Goal: Communication & Community: Participate in discussion

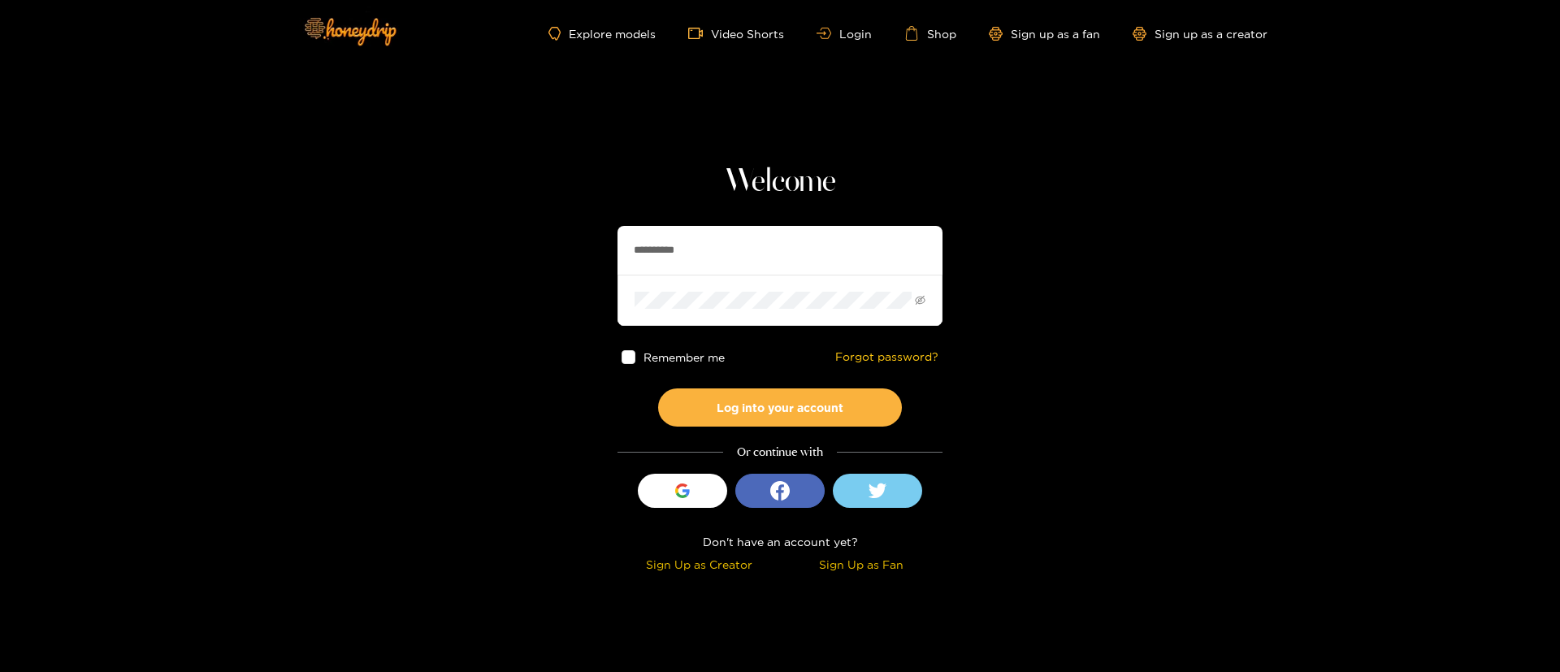
drag, startPoint x: 1088, startPoint y: 370, endPoint x: 852, endPoint y: 19, distance: 422.0
click at [1085, 354] on section "**********" at bounding box center [780, 289] width 1560 height 578
drag, startPoint x: 744, startPoint y: 182, endPoint x: 892, endPoint y: 168, distance: 148.5
click at [870, 178] on h1 "Welcome" at bounding box center [779, 181] width 325 height 39
click at [912, 179] on h1 "Welcome" at bounding box center [779, 181] width 325 height 39
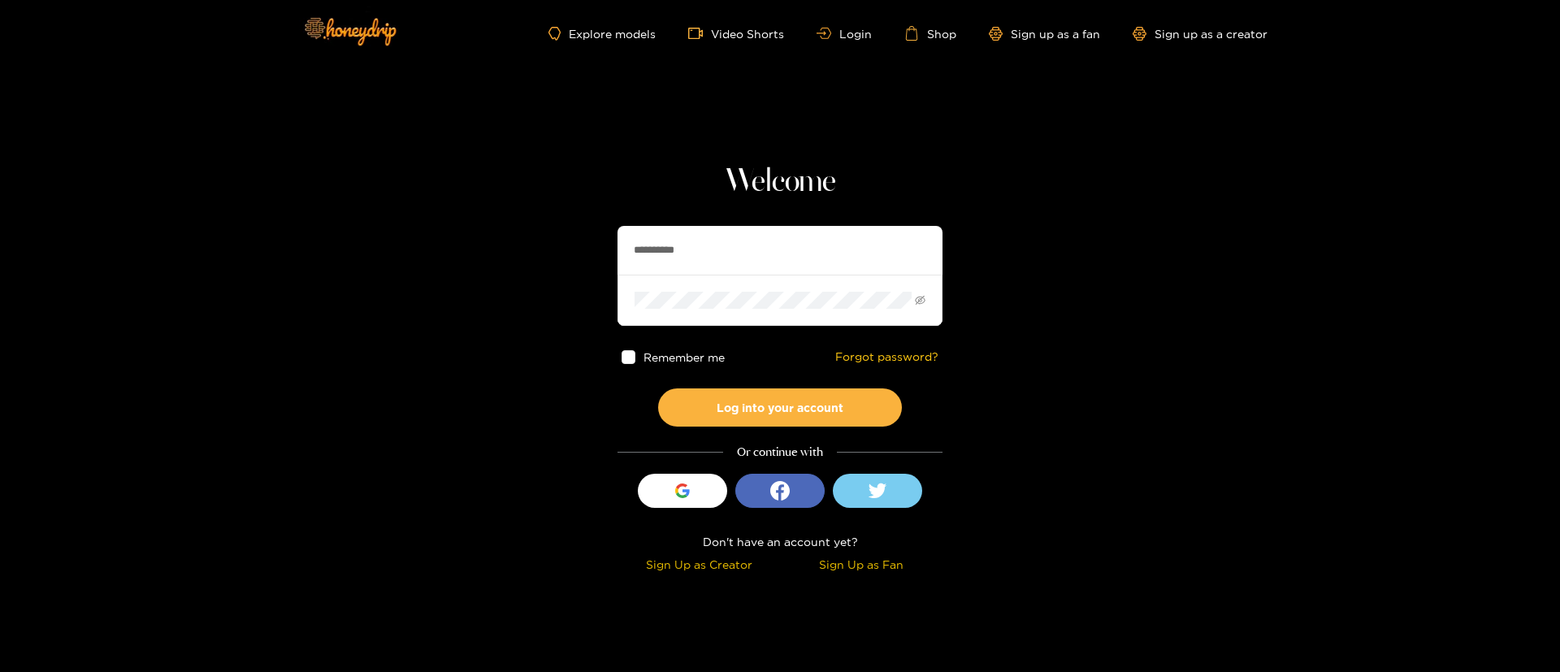
click at [826, 186] on h1 "Welcome" at bounding box center [779, 181] width 325 height 39
click at [829, 184] on h1 "Welcome" at bounding box center [779, 181] width 325 height 39
click at [878, 184] on h1 "Welcome" at bounding box center [779, 181] width 325 height 39
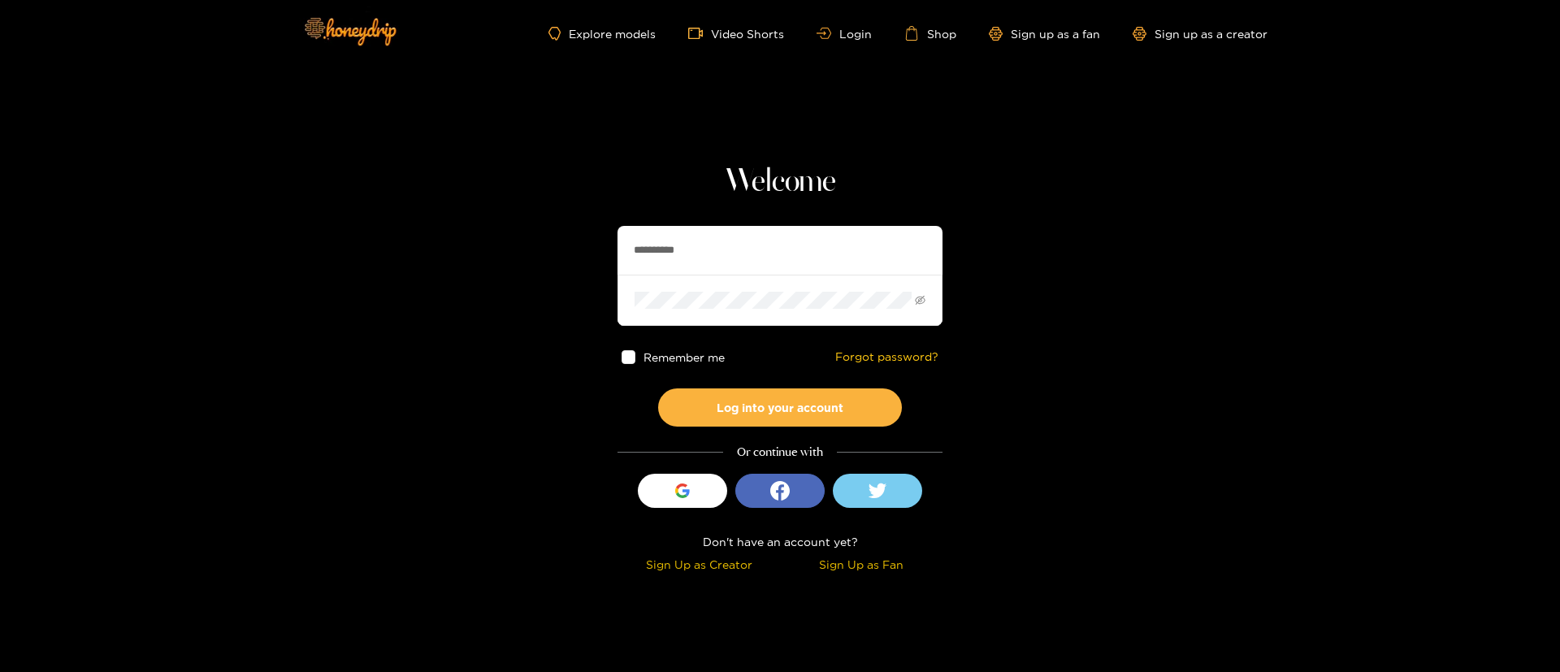
click at [841, 188] on h1 "Welcome" at bounding box center [779, 181] width 325 height 39
drag, startPoint x: 832, startPoint y: 193, endPoint x: 682, endPoint y: 180, distance: 150.0
click at [682, 180] on h1 "Welcome" at bounding box center [779, 181] width 325 height 39
click at [877, 173] on h1 "Welcome" at bounding box center [779, 181] width 325 height 39
click at [755, 179] on h1 "Welcome" at bounding box center [779, 181] width 325 height 39
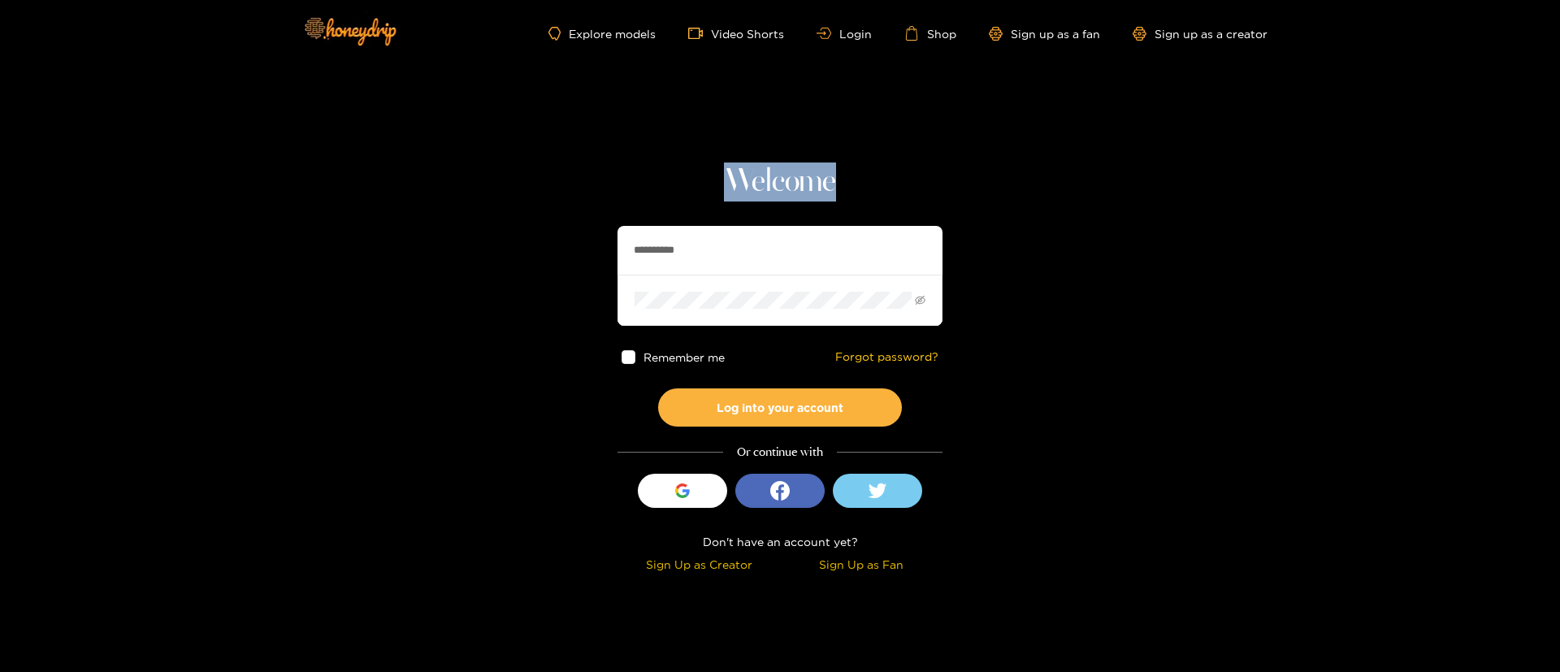
click at [753, 180] on h1 "Welcome" at bounding box center [779, 181] width 325 height 39
drag, startPoint x: 932, startPoint y: 181, endPoint x: 851, endPoint y: 181, distance: 81.2
click at [933, 181] on h1 "Welcome" at bounding box center [779, 181] width 325 height 39
click at [804, 188] on h1 "Welcome" at bounding box center [779, 181] width 325 height 39
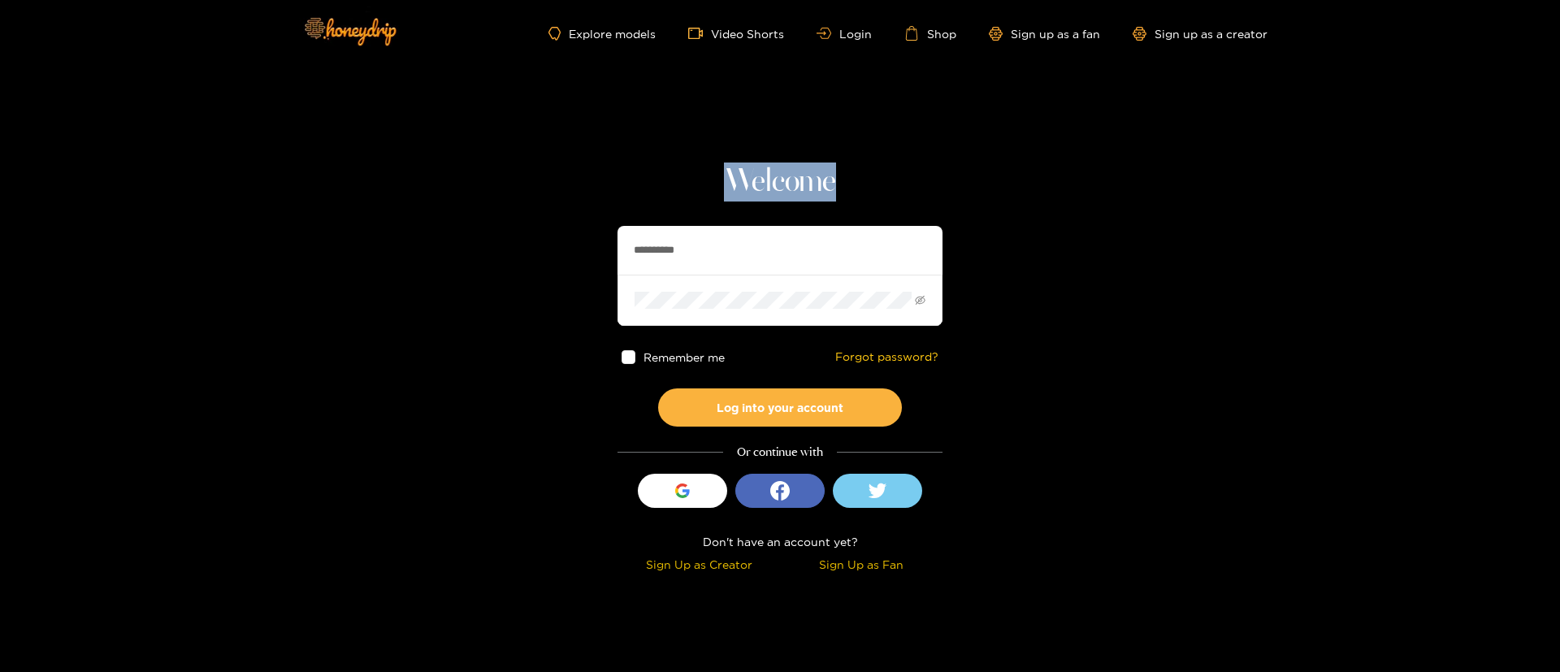
click at [804, 188] on h1 "Welcome" at bounding box center [779, 181] width 325 height 39
click at [811, 129] on section "**********" at bounding box center [780, 289] width 1560 height 578
click at [931, 182] on h1 "Welcome" at bounding box center [779, 181] width 325 height 39
click at [744, 287] on span at bounding box center [779, 300] width 325 height 50
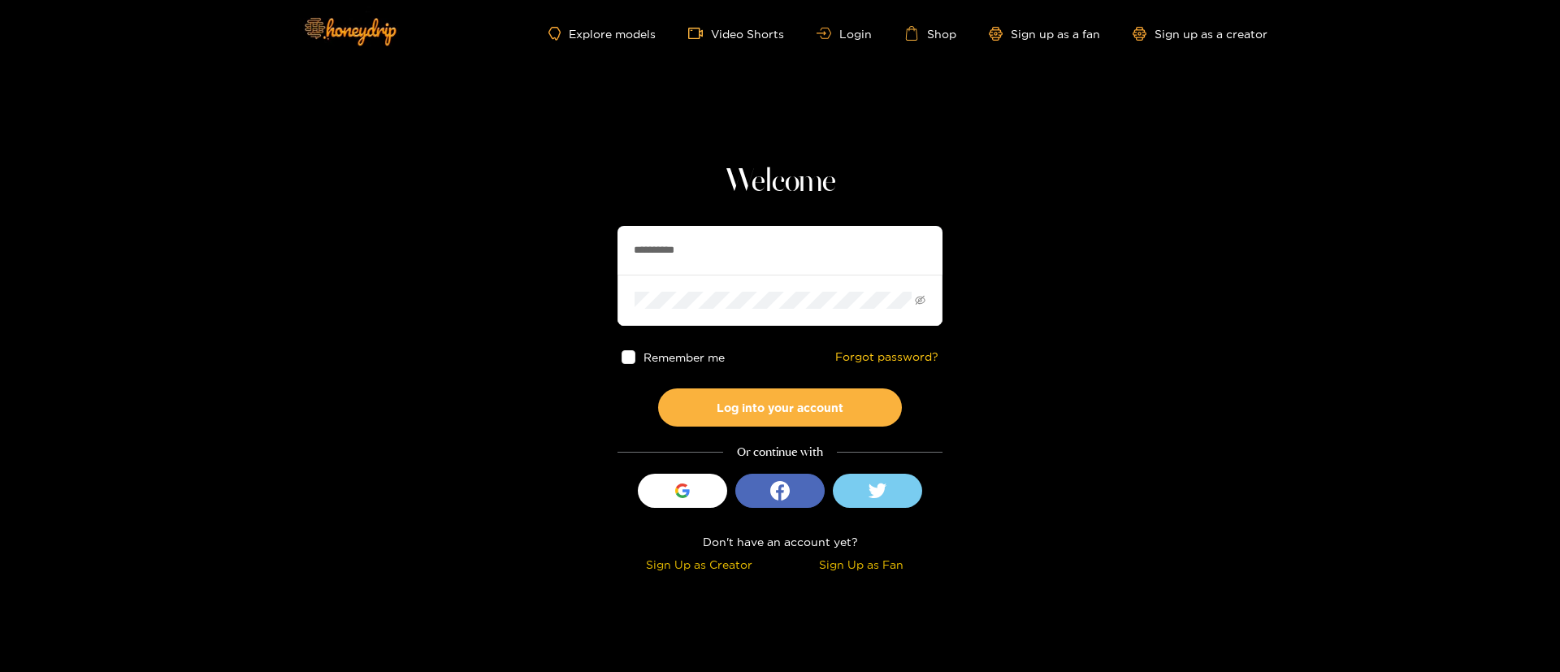
click at [738, 248] on input "**********" at bounding box center [779, 250] width 325 height 49
click at [738, 247] on input "**********" at bounding box center [779, 250] width 325 height 49
click at [738, 246] on input "**********" at bounding box center [779, 250] width 325 height 49
type input "******"
click at [745, 410] on button "Log into your account" at bounding box center [780, 407] width 244 height 38
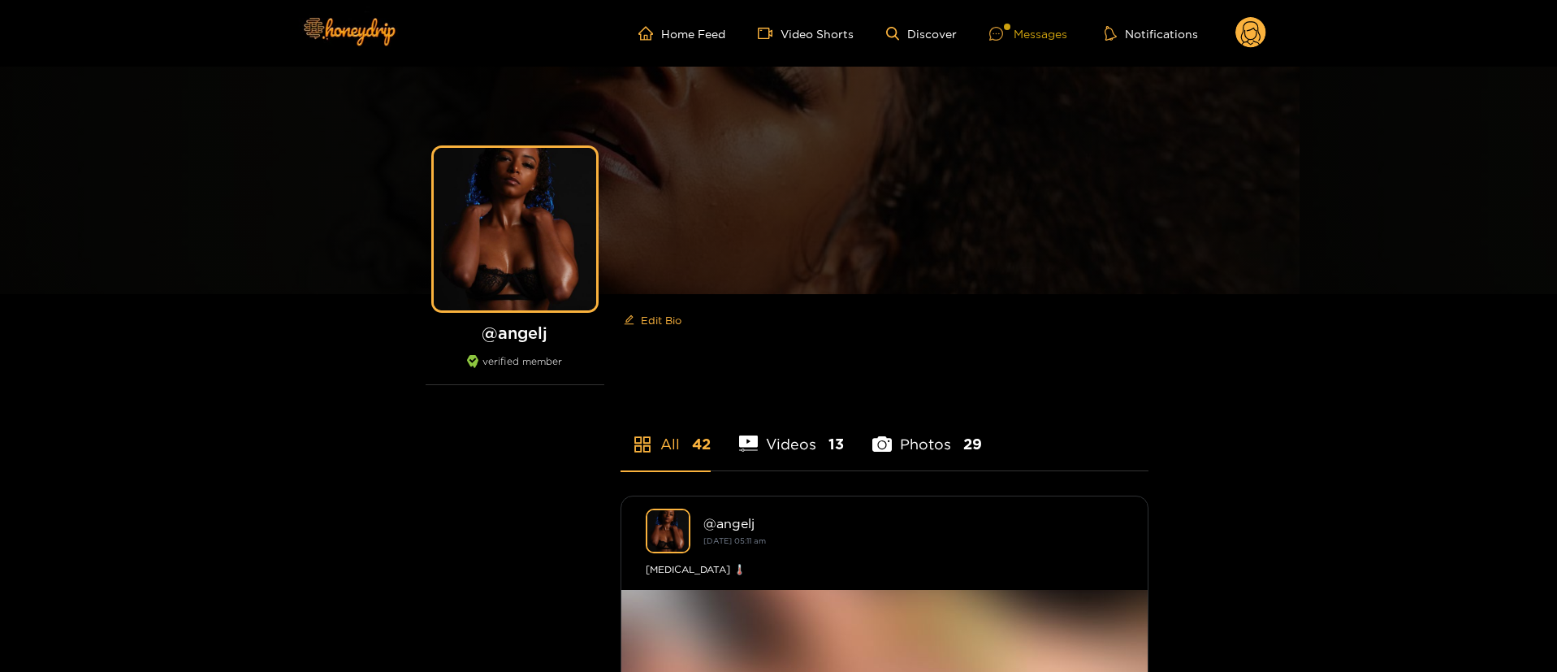
click at [1051, 37] on div "Messages" at bounding box center [1028, 33] width 78 height 19
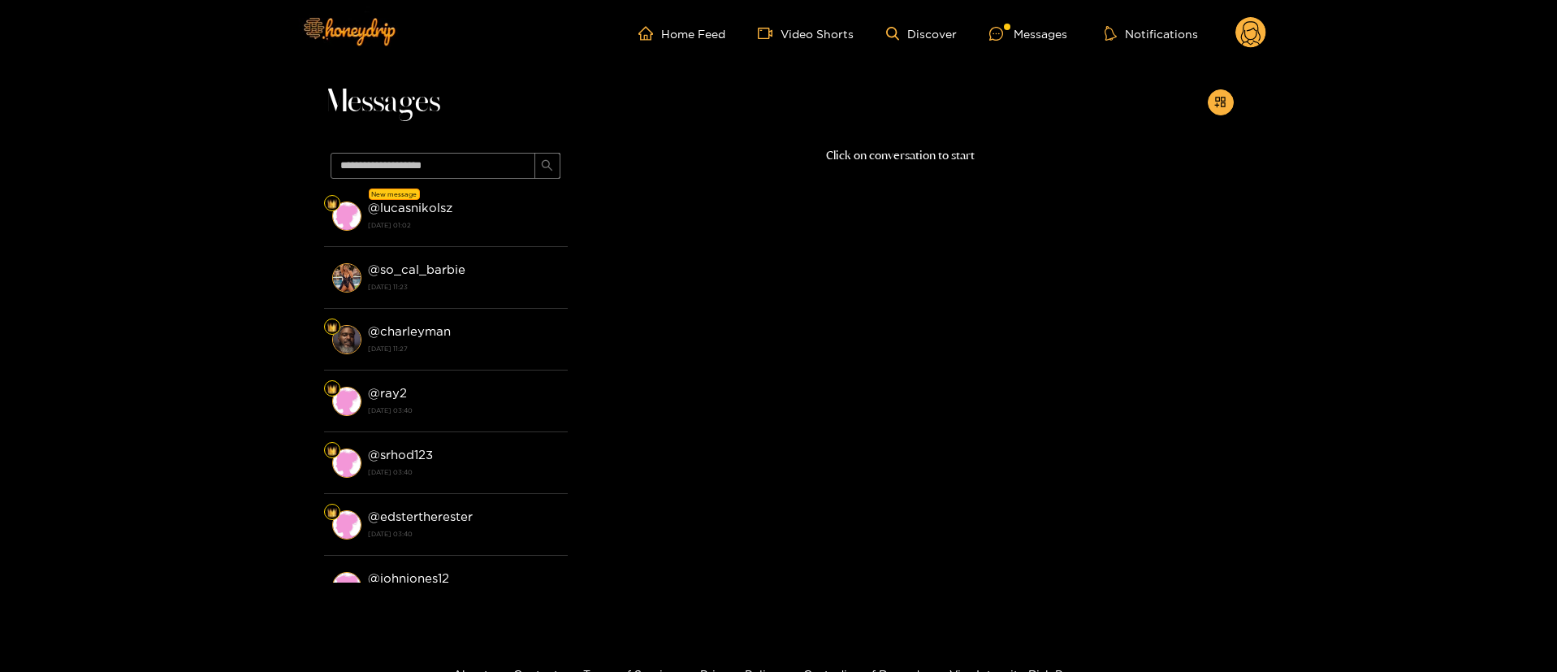
click at [854, 158] on p "Click on conversation to start" at bounding box center [901, 155] width 666 height 19
click at [855, 155] on p "Click on conversation to start" at bounding box center [901, 155] width 666 height 19
click at [733, 124] on div "Messages" at bounding box center [779, 107] width 910 height 80
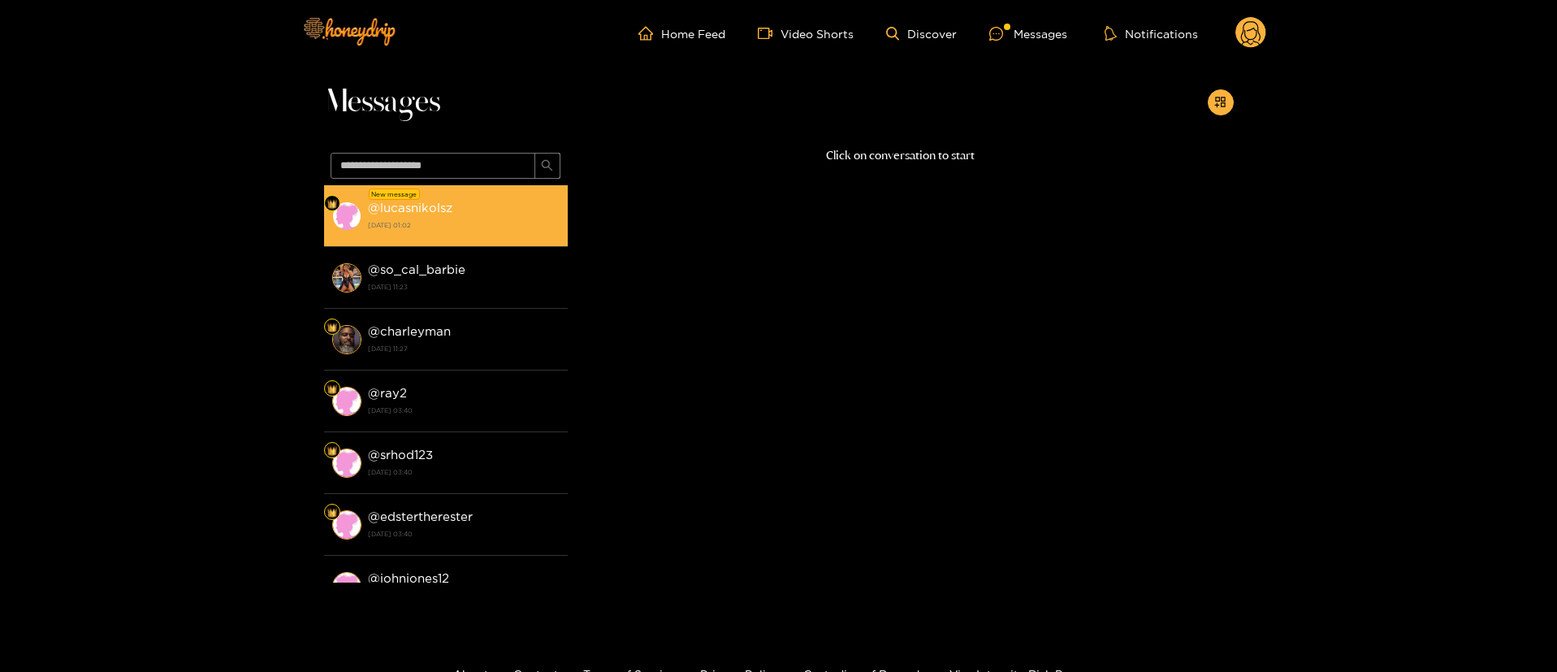
click at [505, 207] on div "@ lucasnikolsz [DATE] 01:02" at bounding box center [464, 215] width 192 height 37
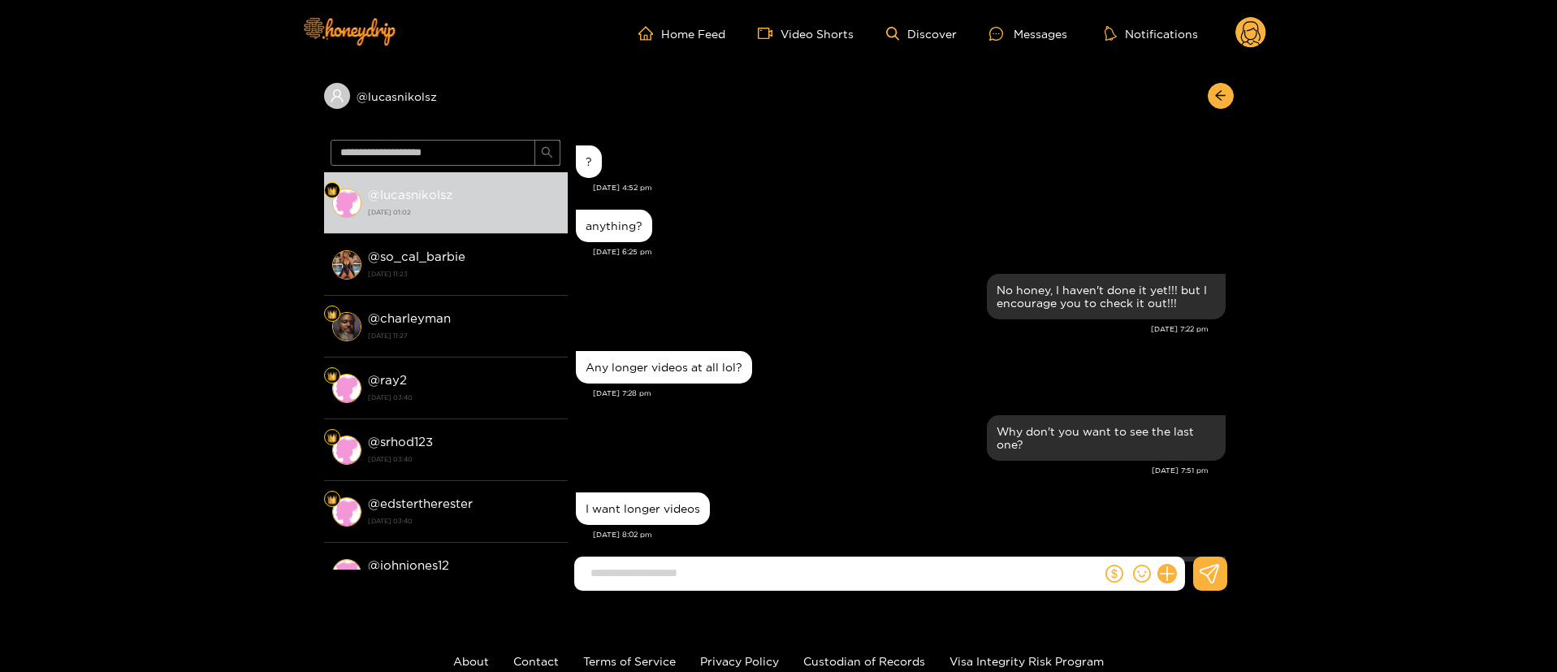
scroll to position [1489, 0]
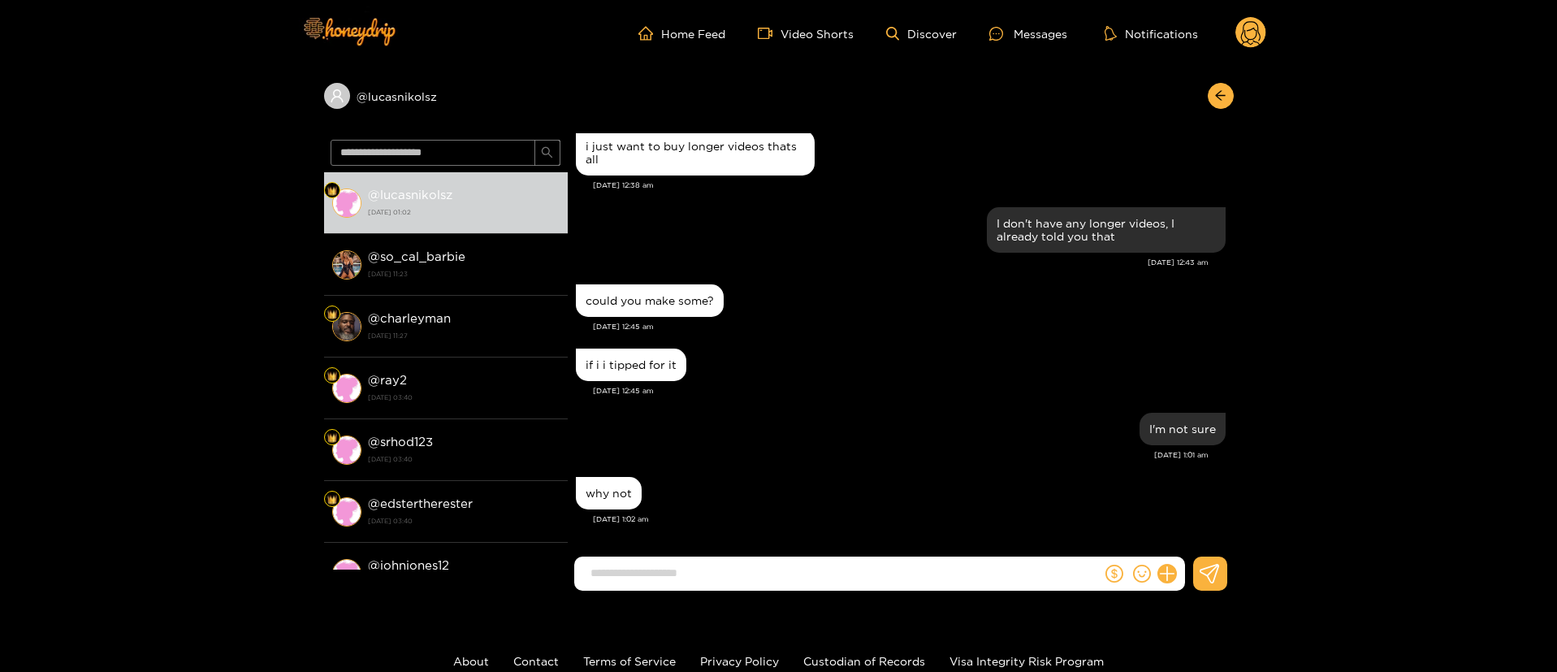
click at [896, 568] on input at bounding box center [841, 573] width 519 height 27
click at [881, 518] on div "[DATE] 1:02 am" at bounding box center [909, 518] width 633 height 11
click at [824, 475] on div "why not" at bounding box center [901, 493] width 650 height 41
click at [821, 581] on input at bounding box center [841, 573] width 519 height 27
click at [890, 383] on div "if i i tipped for it" at bounding box center [901, 364] width 650 height 41
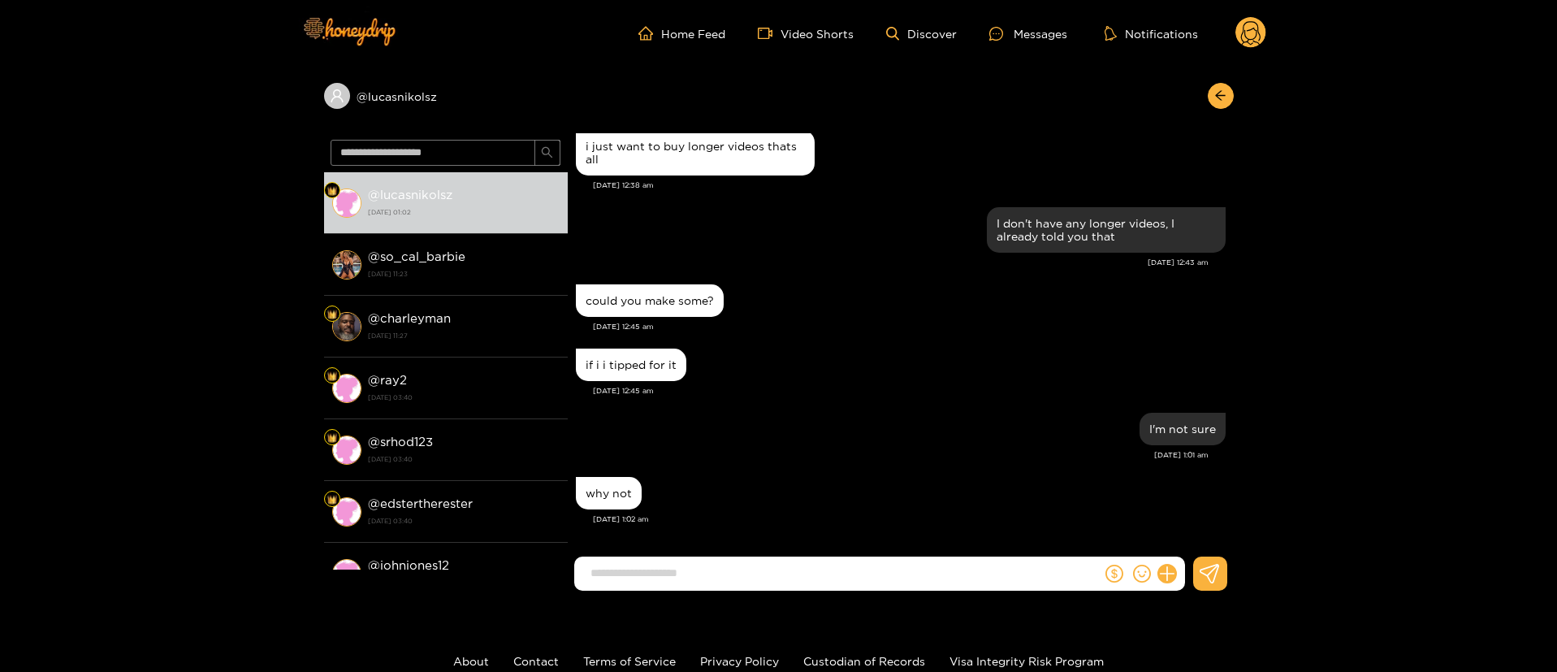
click at [926, 335] on div "could you make some? [DATE] 12:45 am" at bounding box center [901, 312] width 650 height 64
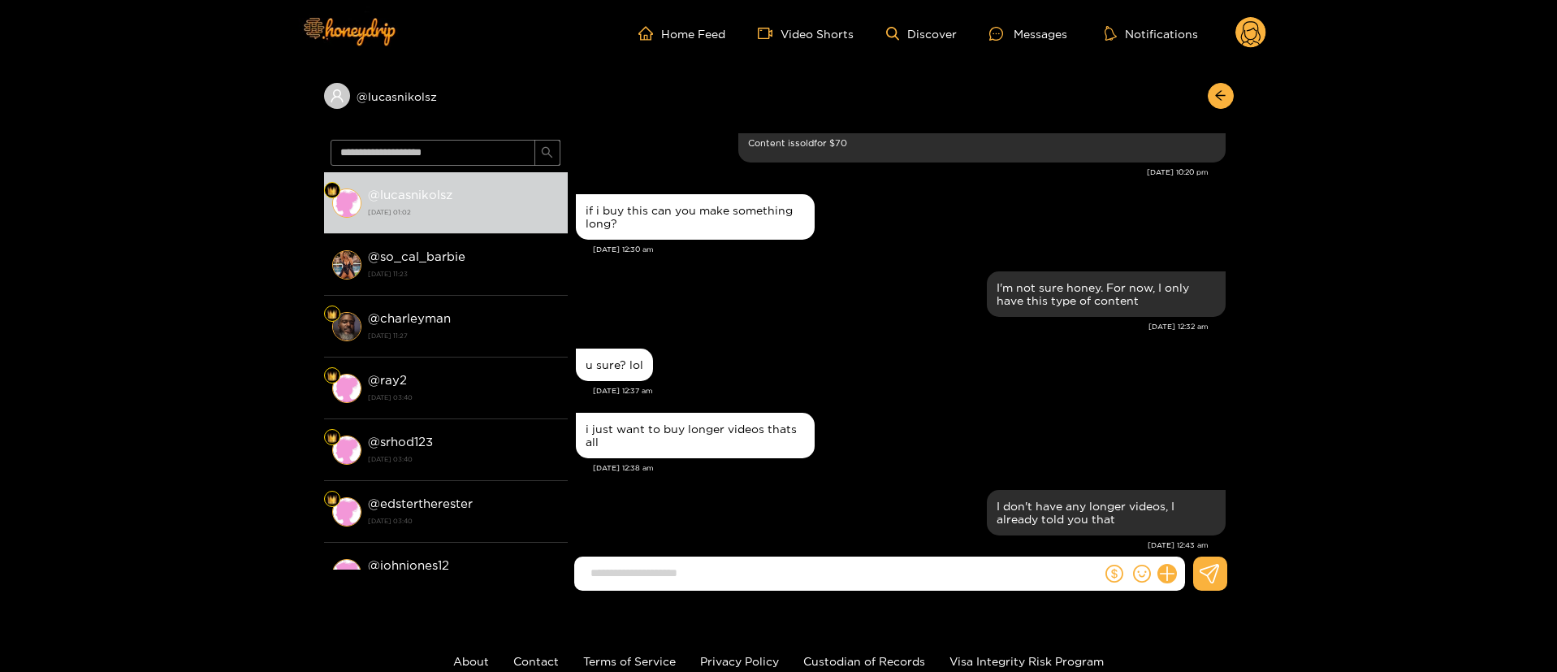
scroll to position [1194, 0]
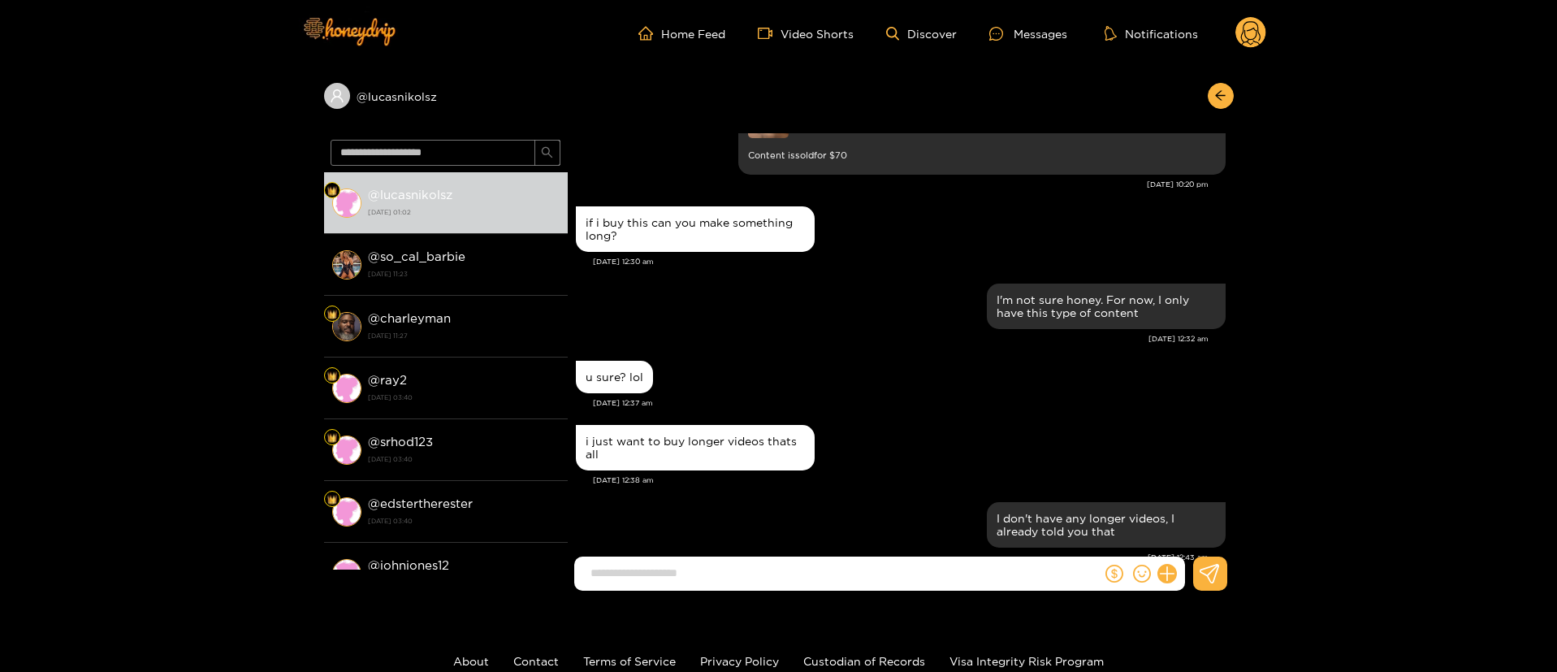
click at [1080, 390] on div "u sure? lol" at bounding box center [901, 377] width 650 height 41
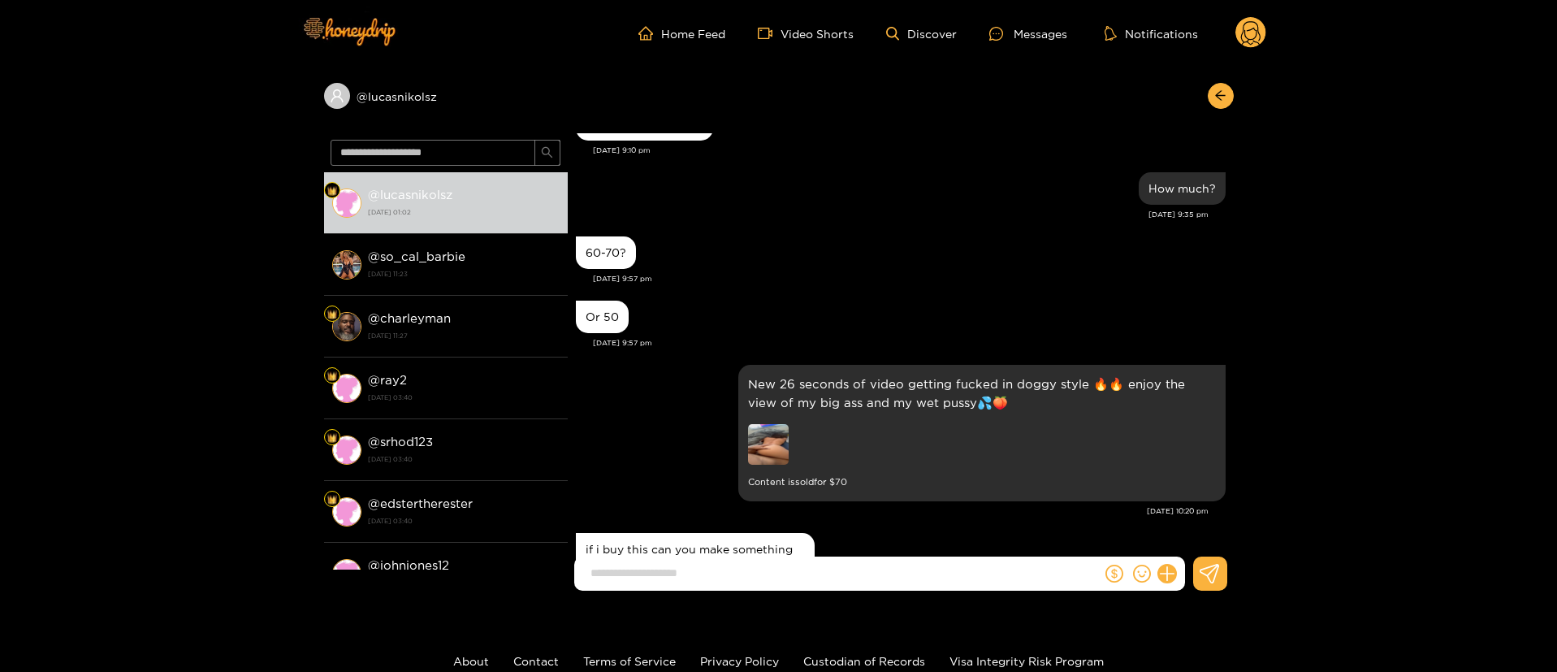
scroll to position [829, 0]
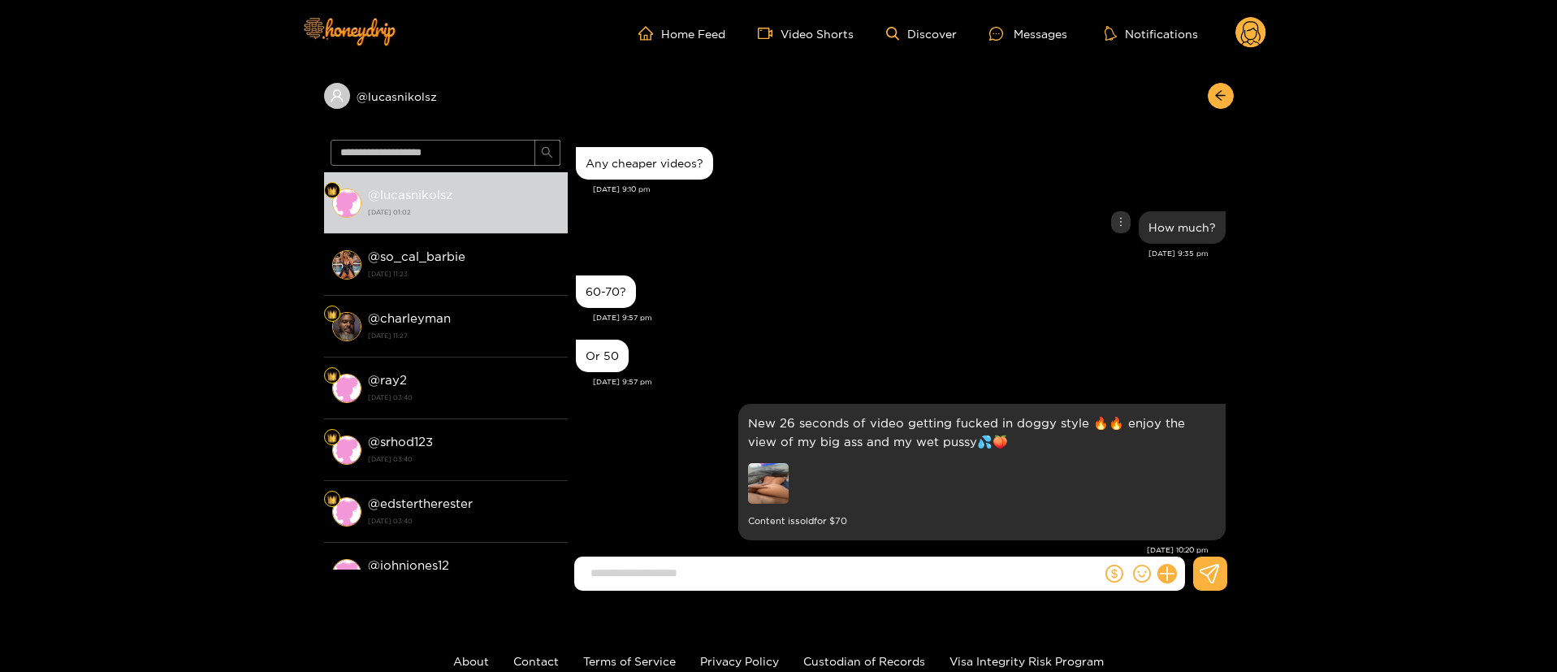
click at [937, 212] on div "How much?" at bounding box center [901, 227] width 650 height 41
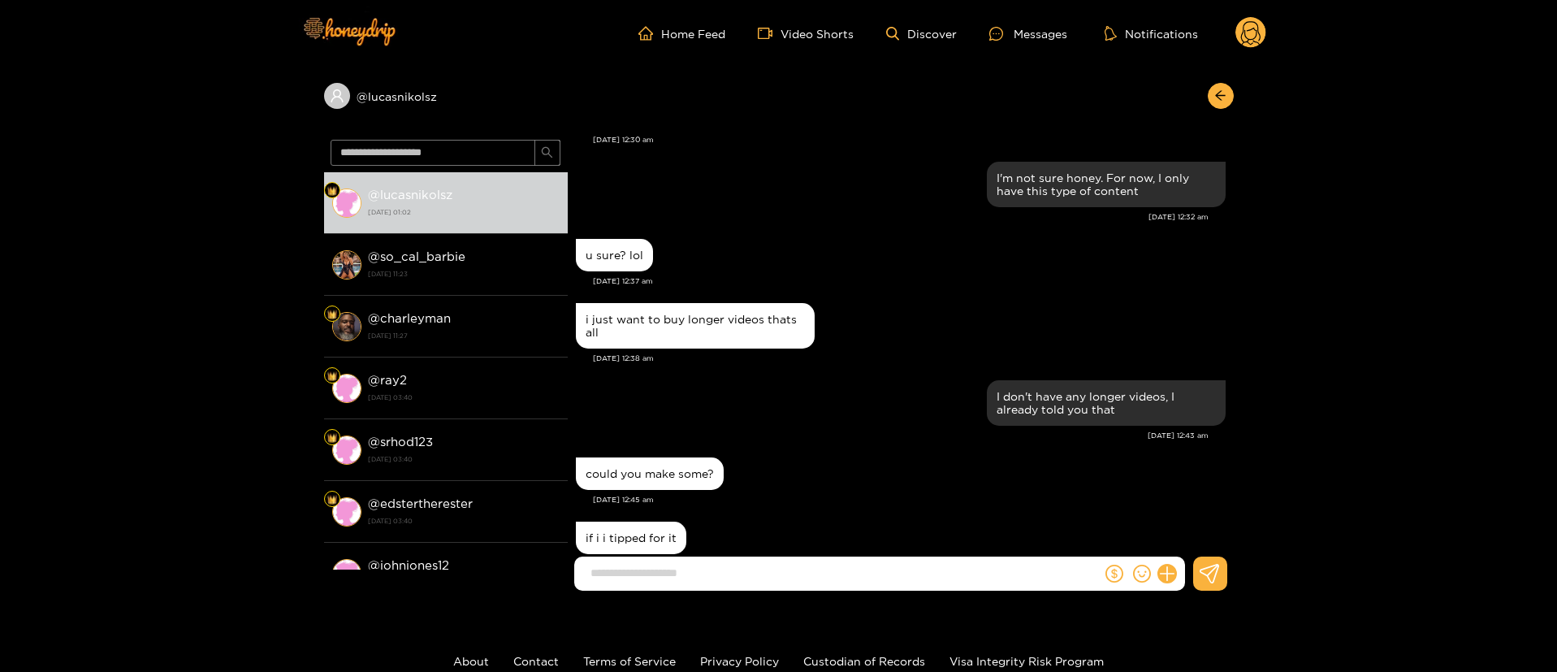
scroll to position [1489, 0]
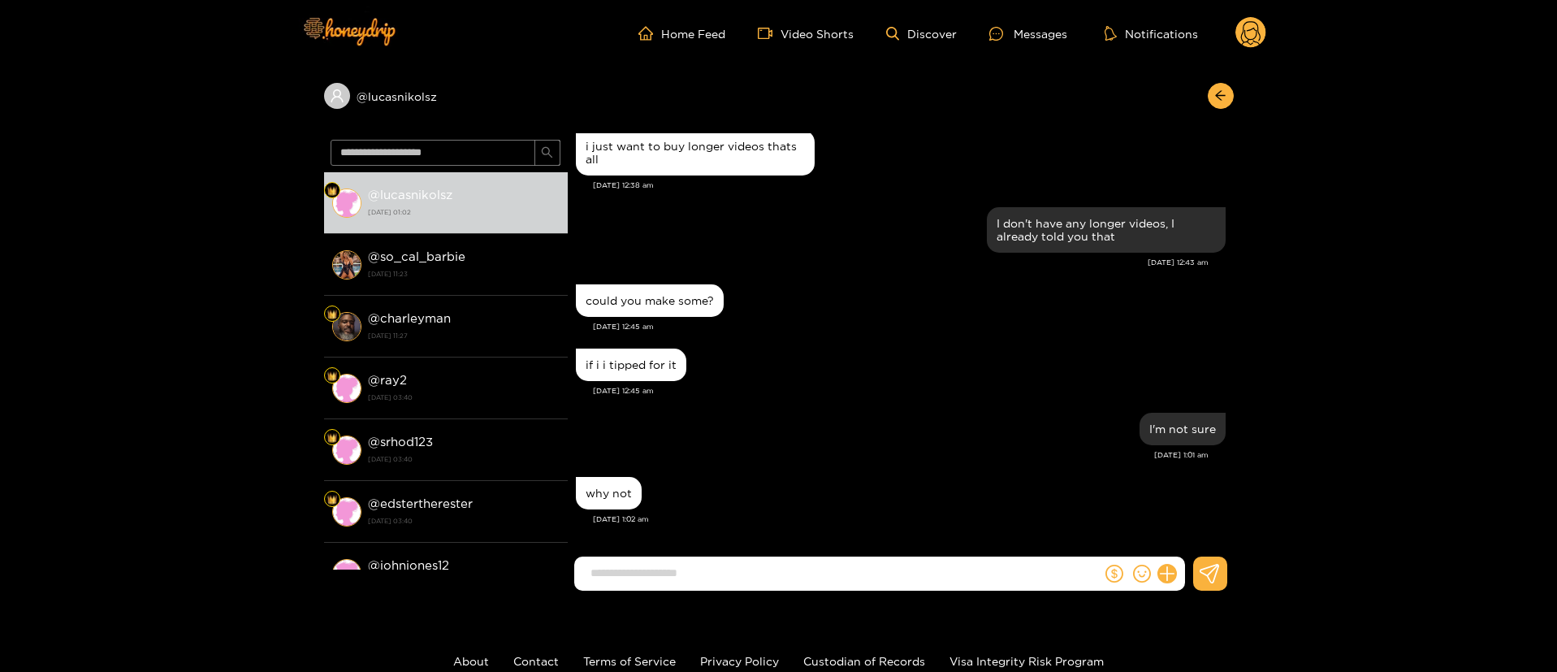
click at [885, 340] on div "could you make some? [DATE] 12:45 am" at bounding box center [901, 312] width 650 height 64
click at [845, 463] on div "I'm not sure [DATE] 1:01 am" at bounding box center [901, 441] width 650 height 64
click at [835, 566] on input at bounding box center [841, 573] width 519 height 27
click at [835, 569] on input at bounding box center [841, 573] width 519 height 27
click at [861, 385] on div "[DATE] 12:45 am" at bounding box center [909, 390] width 633 height 11
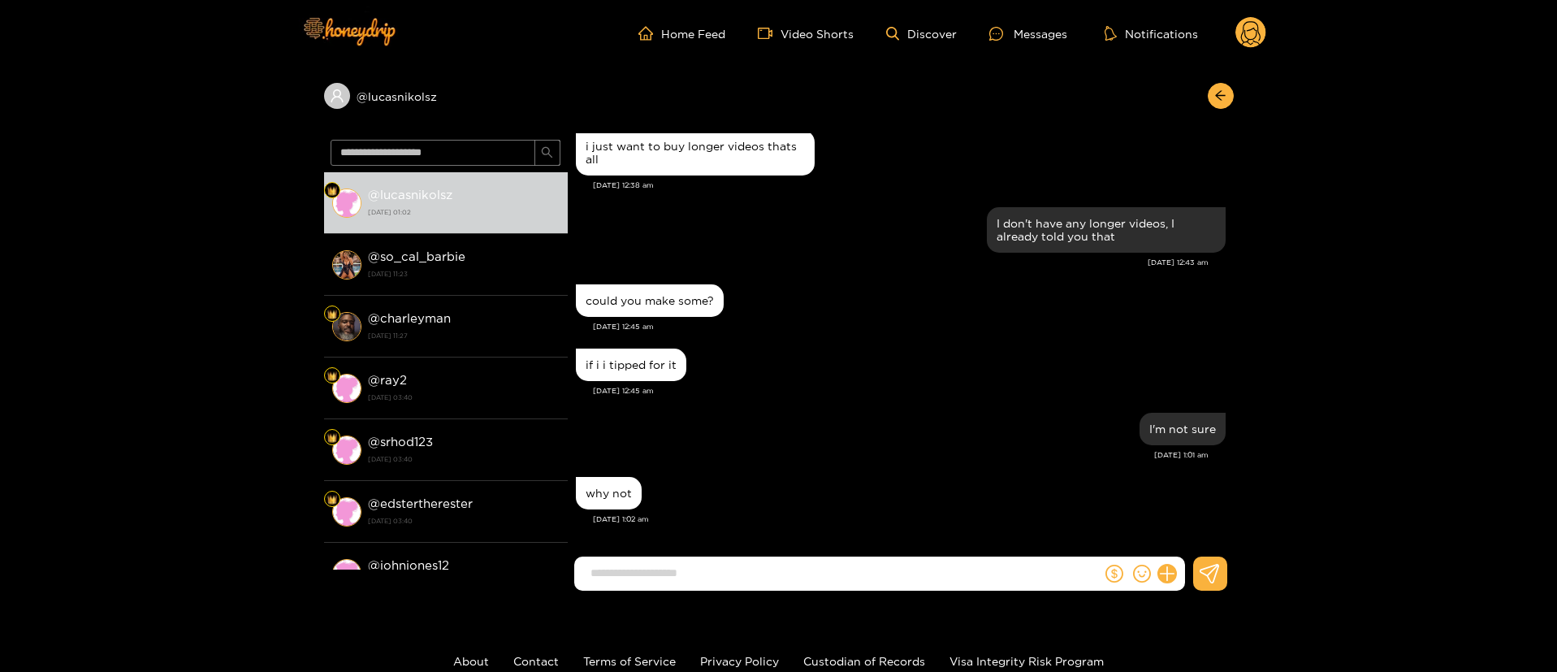
click at [777, 373] on div "if i i tipped for it" at bounding box center [901, 364] width 650 height 41
click at [835, 578] on input at bounding box center [841, 573] width 519 height 27
paste input "**********"
type input "**********"
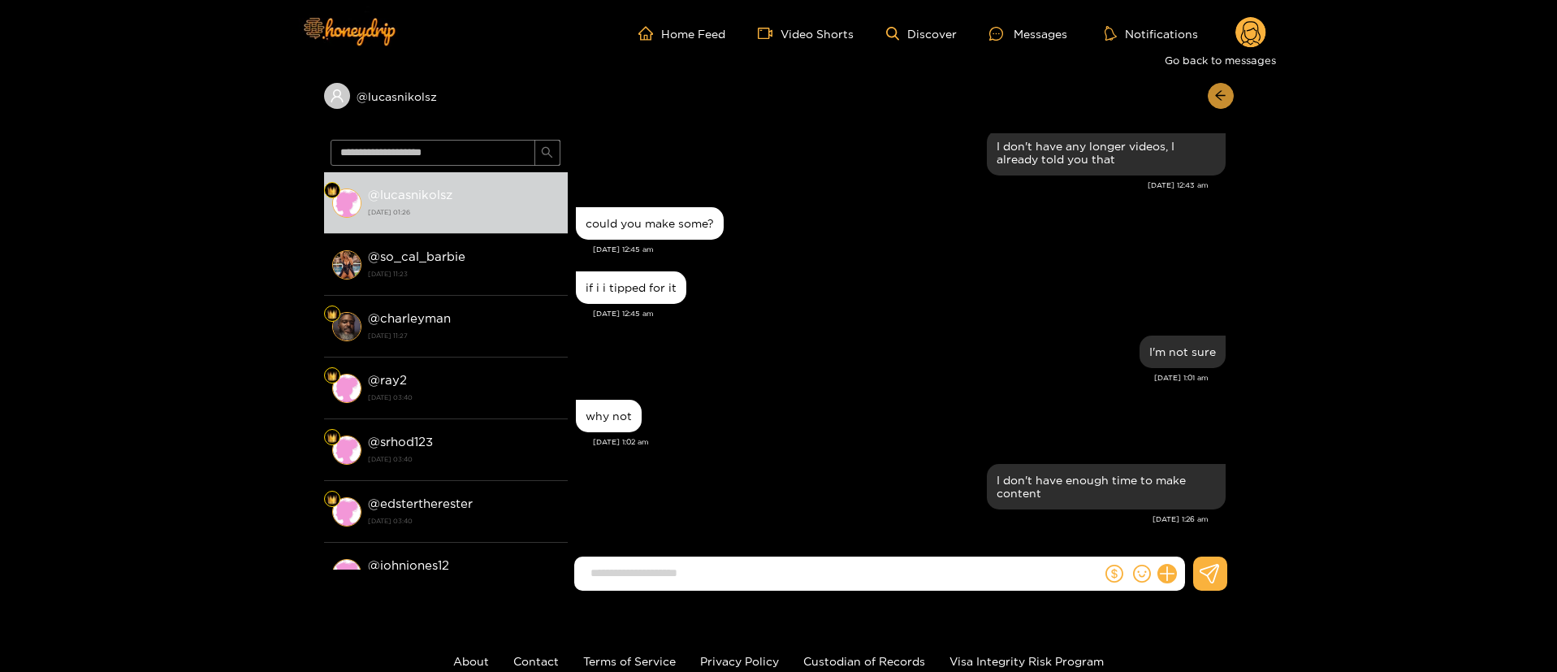
click at [1216, 96] on icon "arrow-left" at bounding box center [1220, 95] width 12 height 12
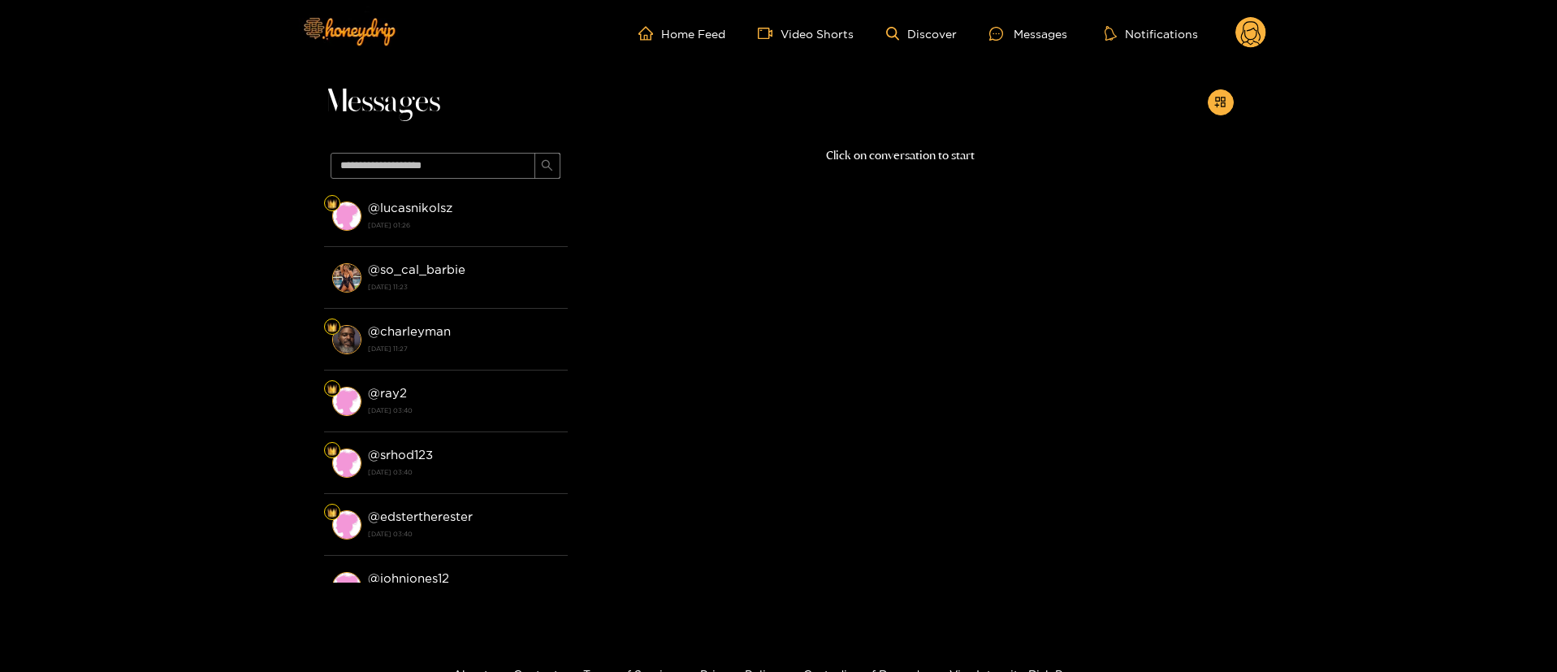
click at [1250, 41] on circle at bounding box center [1250, 32] width 31 height 31
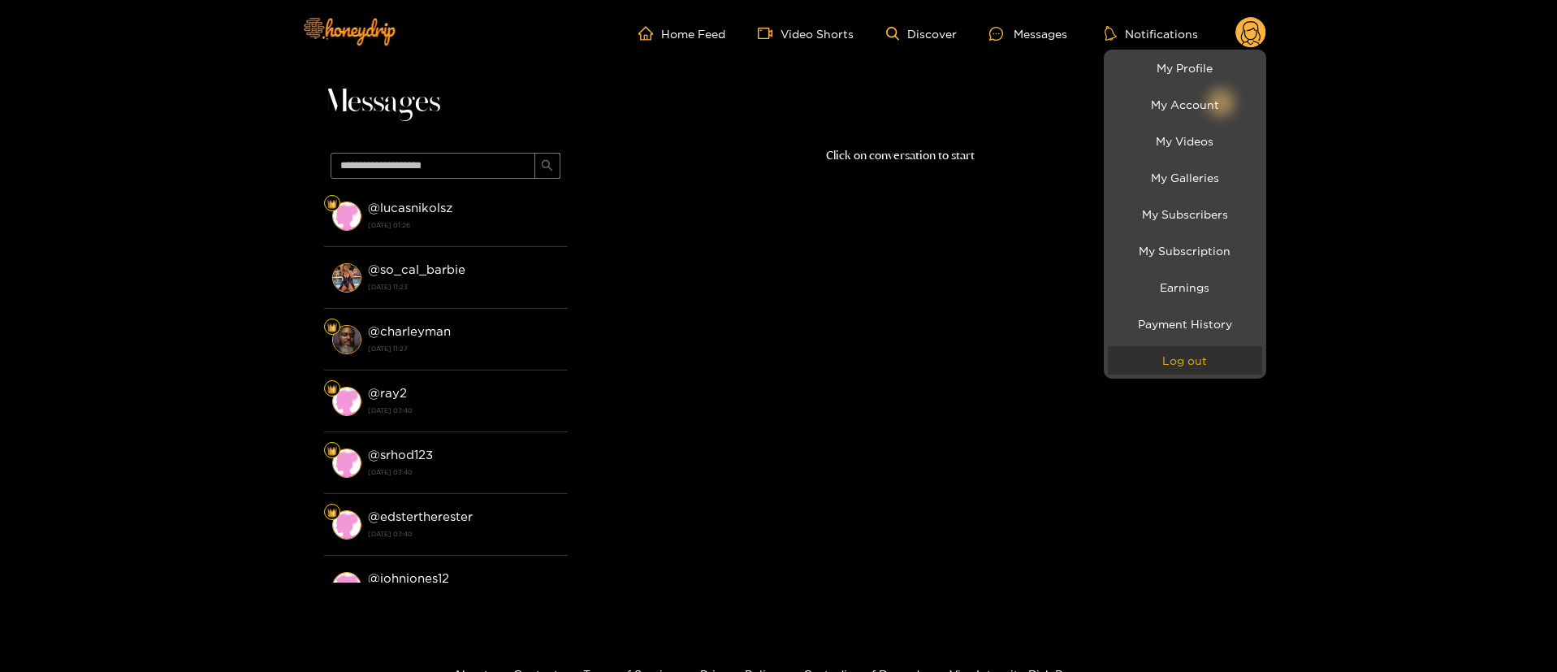
click at [1200, 357] on button "Log out" at bounding box center [1185, 360] width 154 height 28
